Goal: Task Accomplishment & Management: Manage account settings

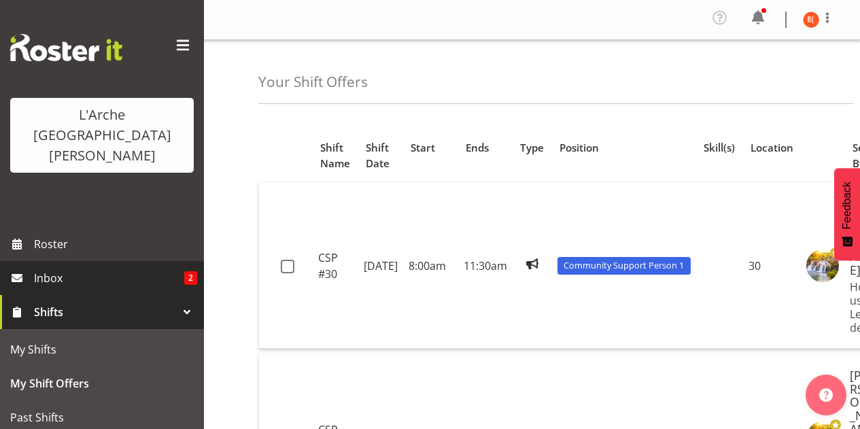
click at [129, 268] on span "Inbox" at bounding box center [109, 278] width 150 height 20
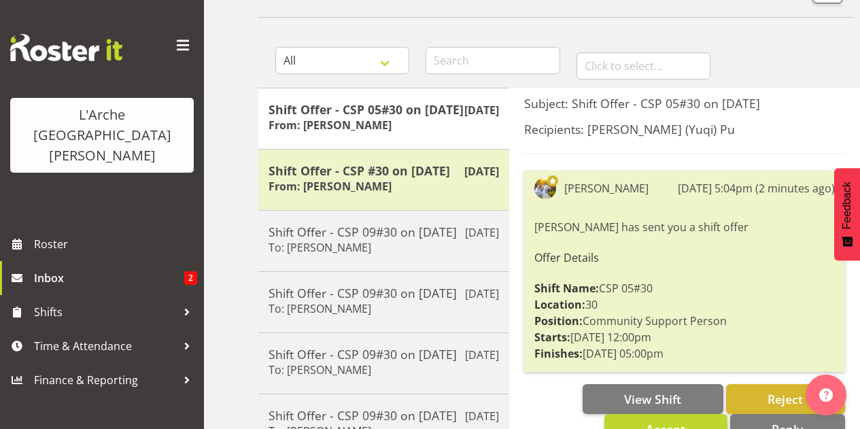
scroll to position [142, 0]
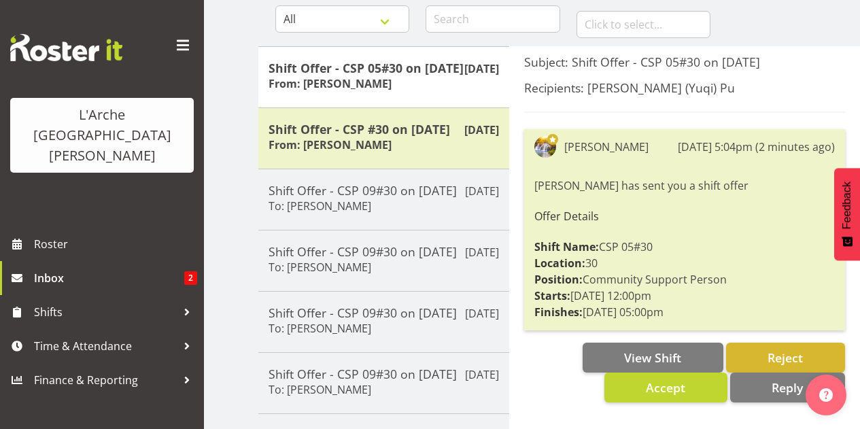
click at [558, 375] on div "View Shift Reject Accept Reply" at bounding box center [684, 373] width 321 height 60
click at [684, 389] on span "Accept" at bounding box center [665, 387] width 39 height 16
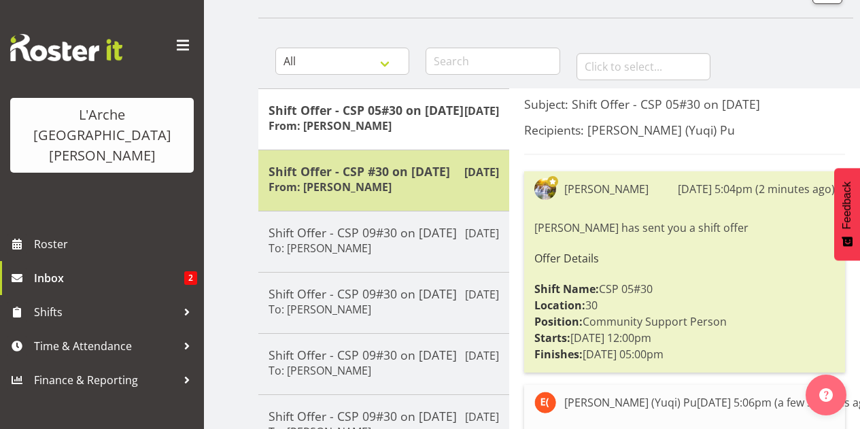
scroll to position [98, 0]
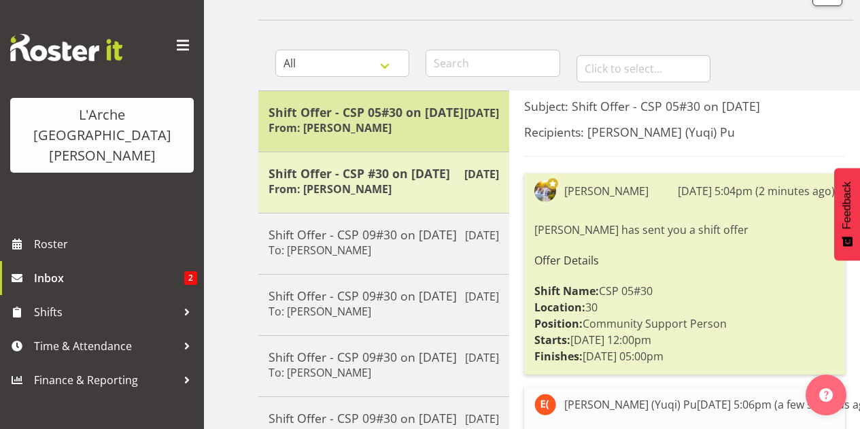
click at [420, 138] on div "Shift Offer - CSP 05#30 on [DATE] From: [PERSON_NAME]" at bounding box center [384, 121] width 230 height 33
click at [424, 138] on div "Shift Offer - CSP 05#30 on [DATE] From: [PERSON_NAME]" at bounding box center [384, 121] width 230 height 33
click at [424, 138] on div "Shift Offer - CSP 05#30 on 30/08/25 From: Aizza Garduque" at bounding box center [384, 121] width 230 height 33
click at [435, 105] on h5 "Shift Offer - CSP 05#30 on 30/08/25" at bounding box center [384, 112] width 230 height 15
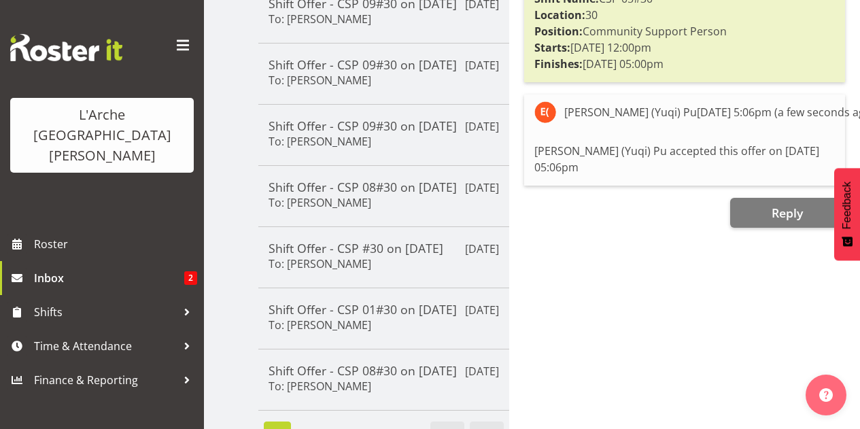
scroll to position [0, 0]
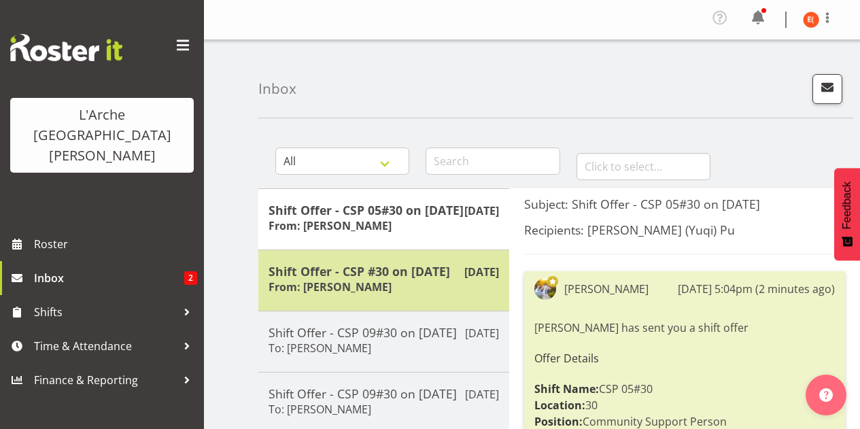
click at [440, 276] on div "Aug 28th Shift Offer - CSP #30 on 30/08/25 From: Aizza Garduque" at bounding box center [383, 279] width 251 height 61
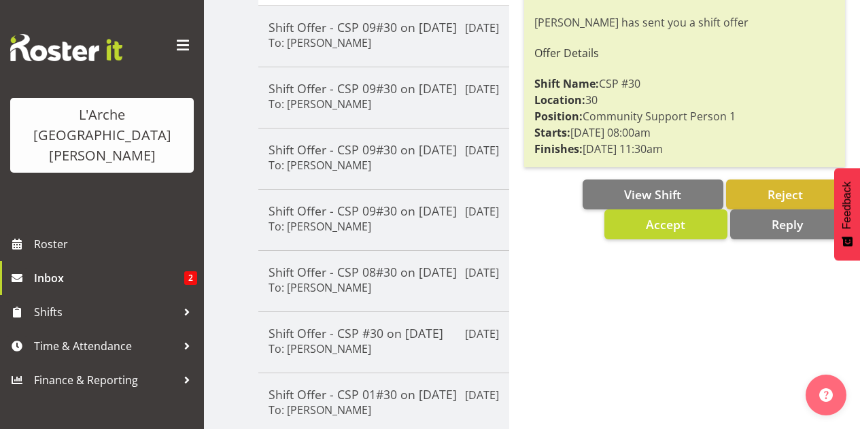
scroll to position [271, 0]
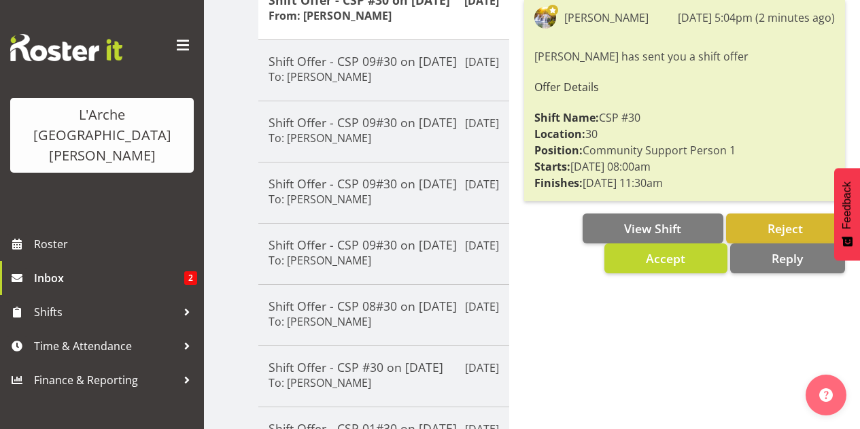
click at [584, 338] on div "Subject: Shift Offer - CSP #30 on 30/08/25 Recipients: Estelle (Yuqi) Pu Aizza …" at bounding box center [684, 245] width 351 height 656
click at [670, 269] on button "Accept" at bounding box center [665, 258] width 123 height 30
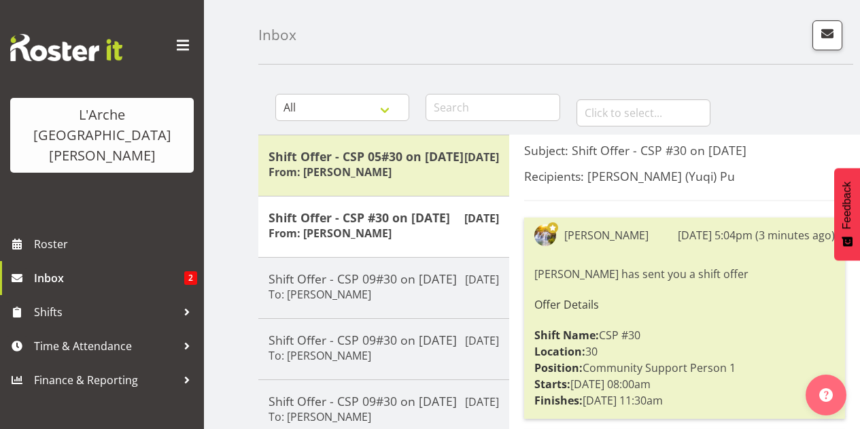
scroll to position [0, 0]
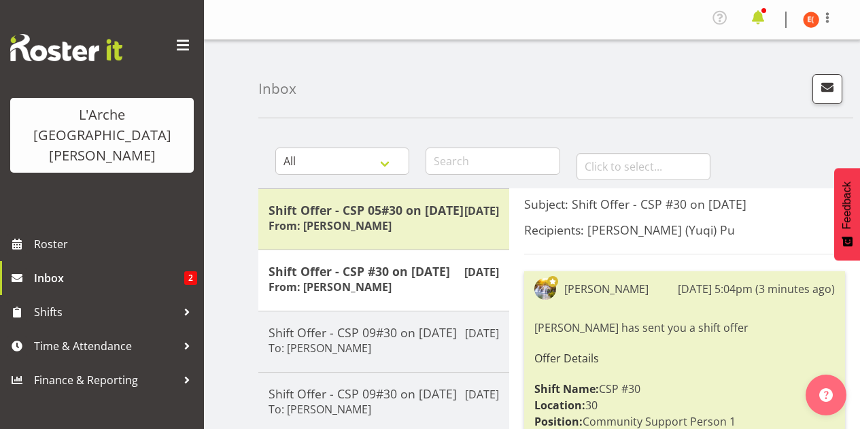
click at [757, 20] on span at bounding box center [758, 18] width 22 height 22
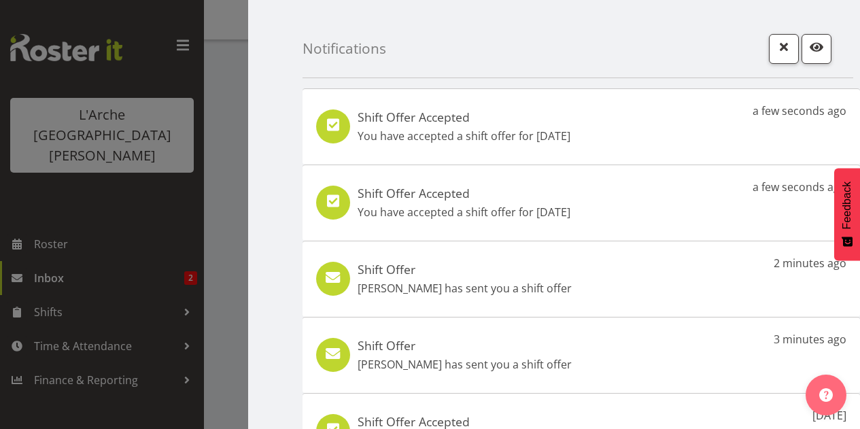
click at [134, 234] on div at bounding box center [430, 214] width 860 height 429
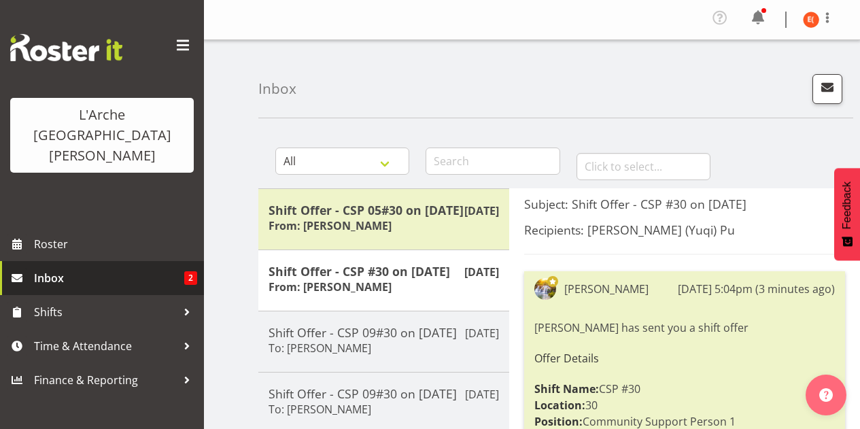
click at [134, 268] on span "Inbox" at bounding box center [109, 278] width 150 height 20
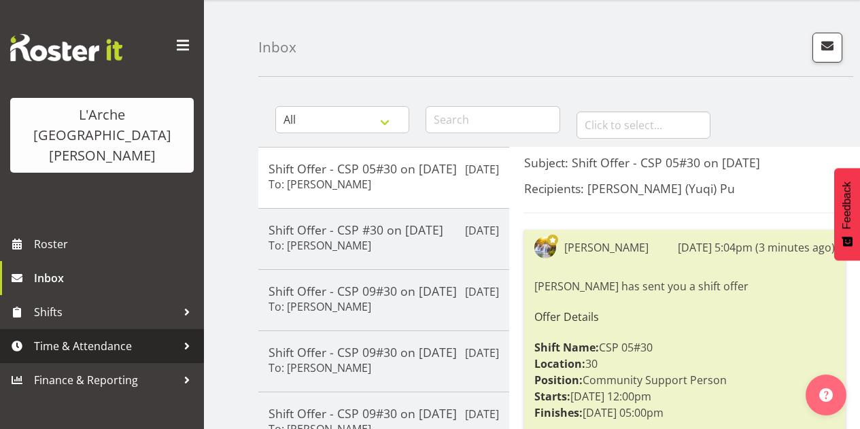
scroll to position [44, 0]
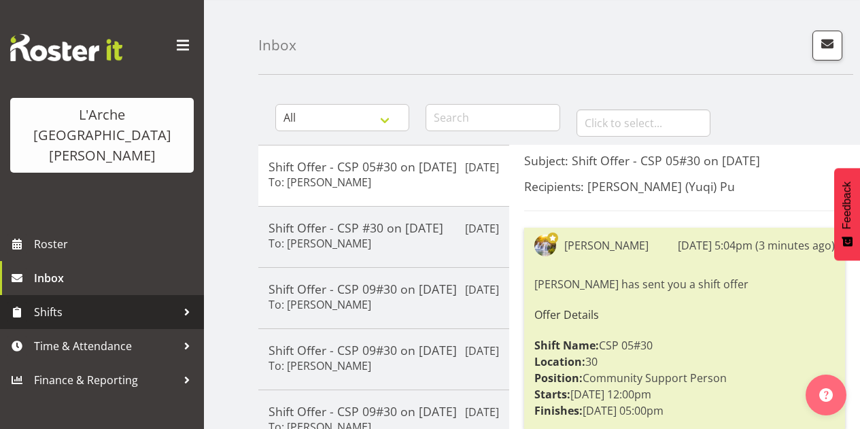
click at [122, 302] on span "Shifts" at bounding box center [105, 312] width 143 height 20
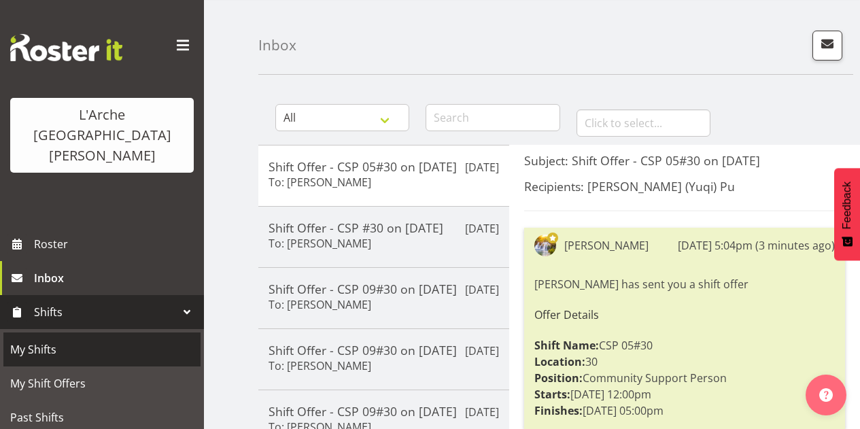
click at [102, 339] on span "My Shifts" at bounding box center [102, 349] width 184 height 20
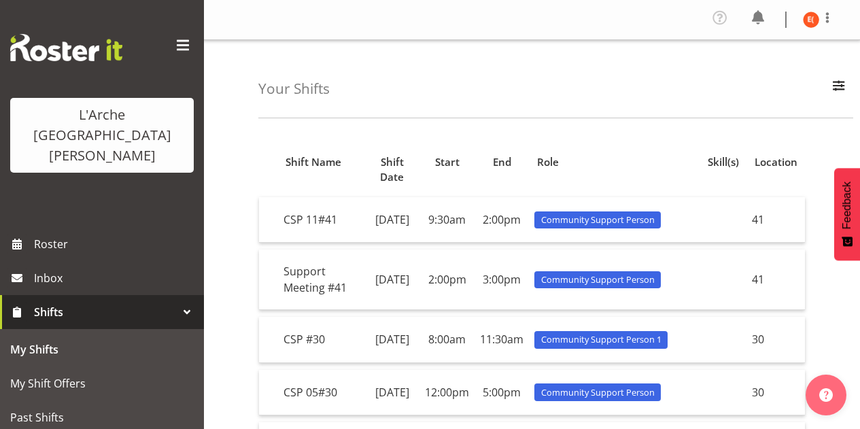
click at [241, 334] on div "Your Shifts All Locations 20 30 41 5 56b 65a 73 Art and Music Helensville Art H…" at bounding box center [532, 356] width 656 height 632
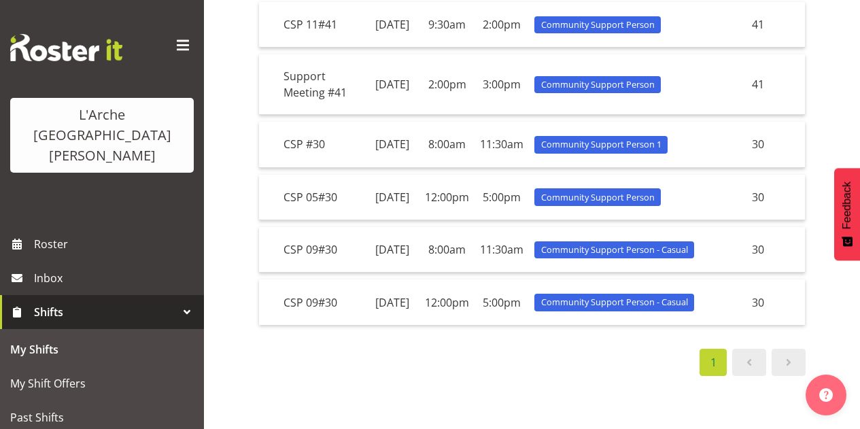
scroll to position [188, 0]
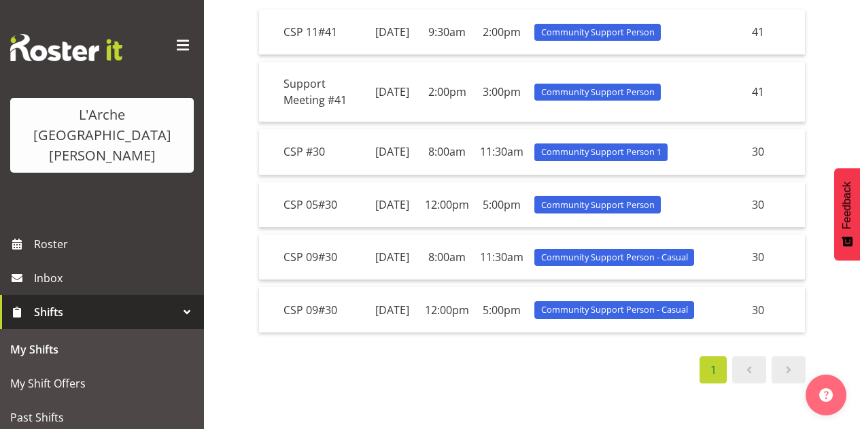
click at [148, 302] on span "Shifts" at bounding box center [105, 312] width 143 height 20
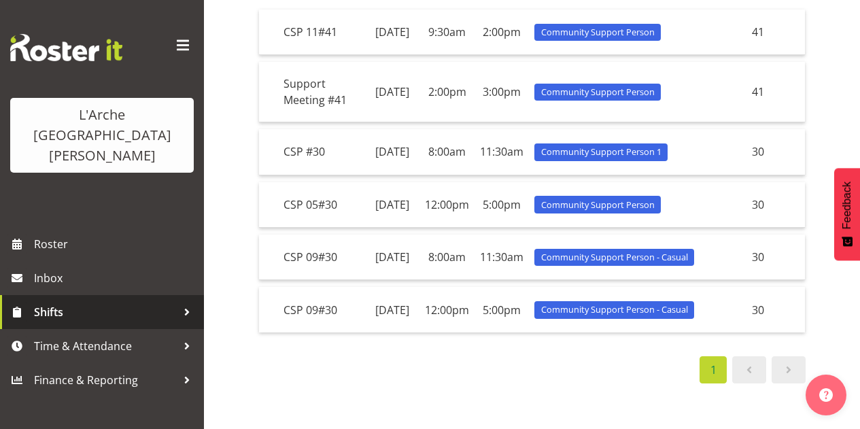
click at [150, 302] on span "Shifts" at bounding box center [105, 312] width 143 height 20
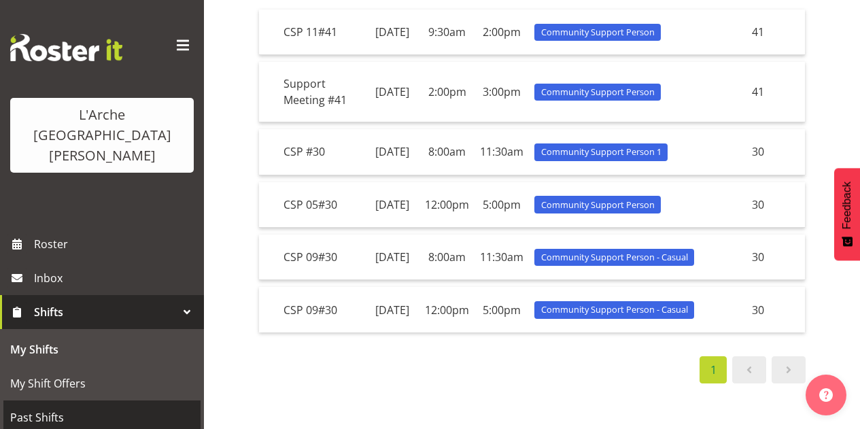
click at [90, 407] on span "Past Shifts" at bounding box center [102, 417] width 184 height 20
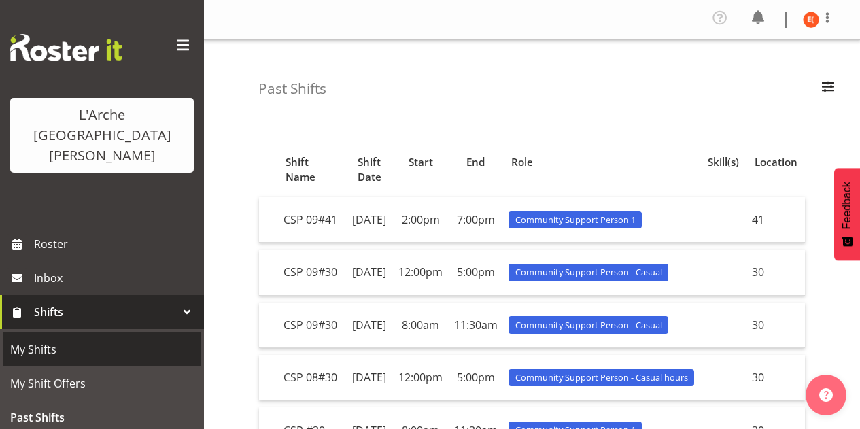
click at [68, 339] on span "My Shifts" at bounding box center [102, 349] width 184 height 20
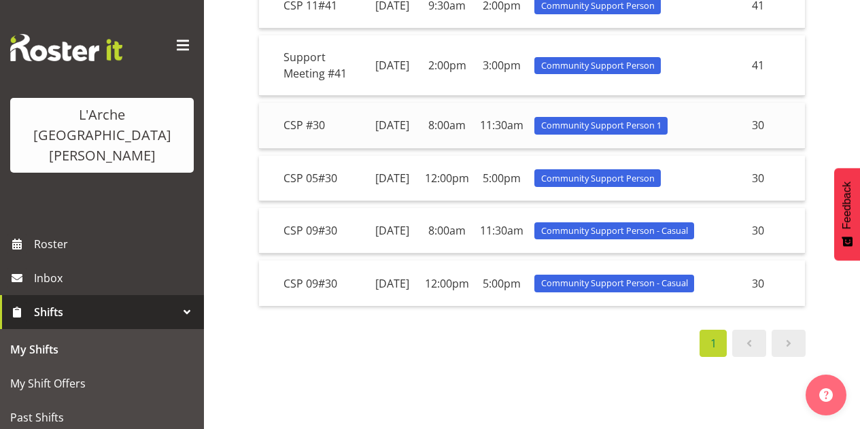
scroll to position [213, 0]
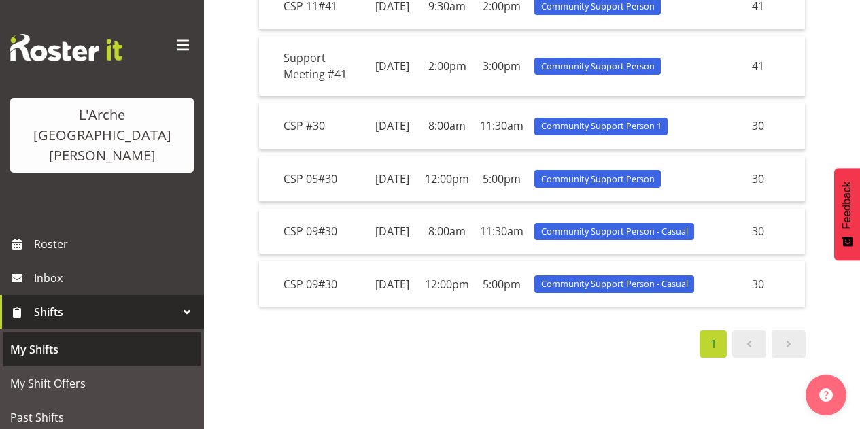
click at [87, 339] on span "My Shifts" at bounding box center [102, 349] width 184 height 20
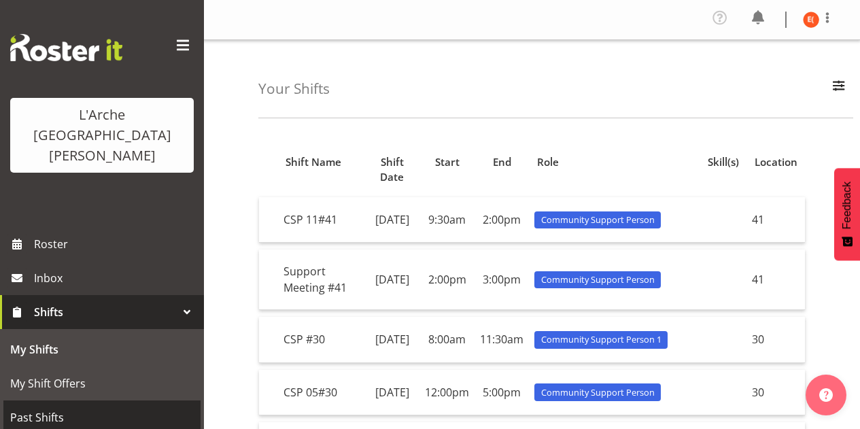
click at [101, 407] on span "Past Shifts" at bounding box center [102, 417] width 184 height 20
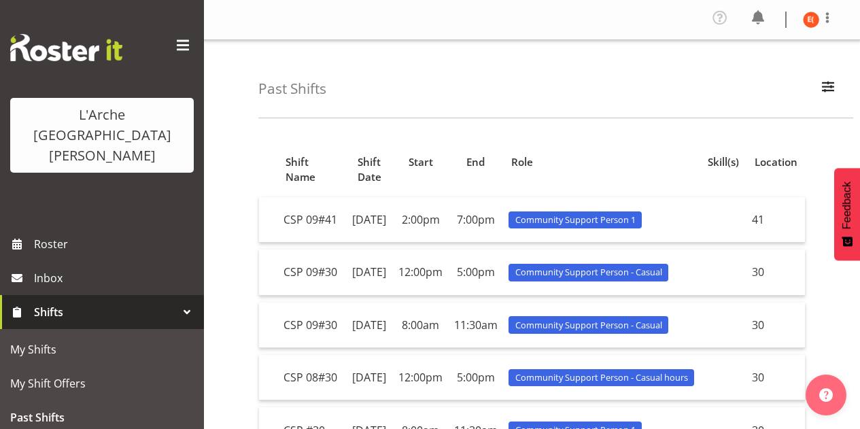
click at [242, 362] on div "Past Shifts All Locations 20 30 41 5 56b 65a 73 Art and Music [GEOGRAPHIC_DATA]…" at bounding box center [532, 424] width 656 height 768
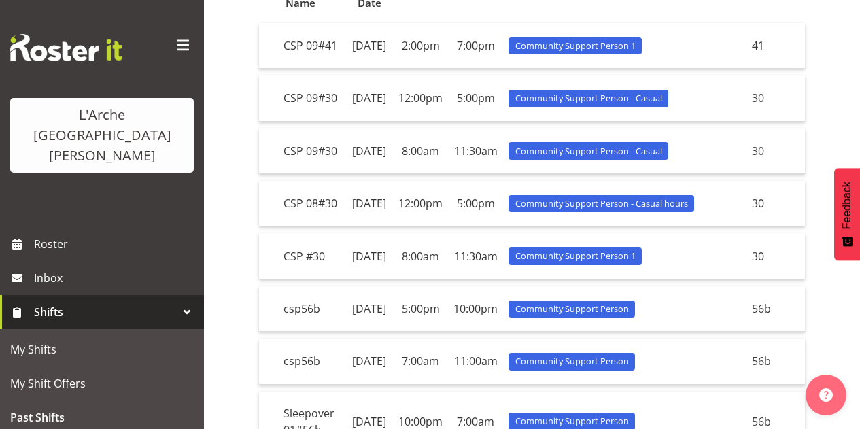
scroll to position [173, 0]
